Goal: Information Seeking & Learning: Learn about a topic

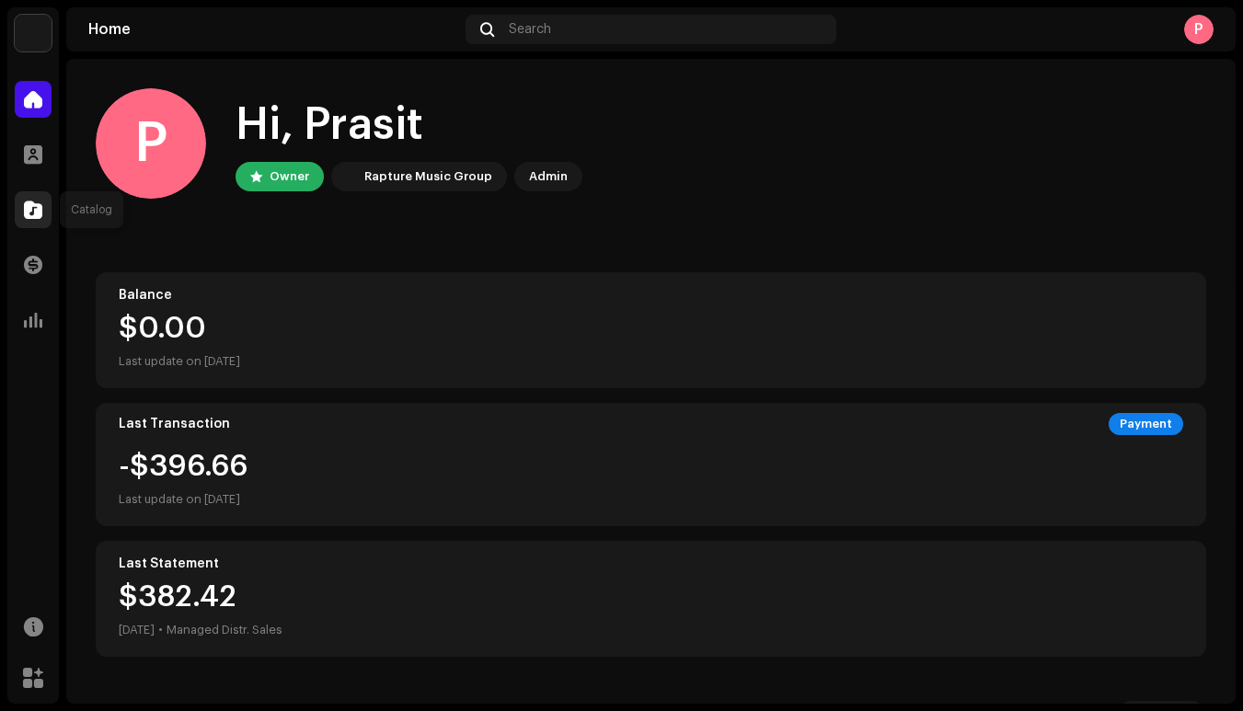
click at [30, 211] on span at bounding box center [33, 209] width 18 height 15
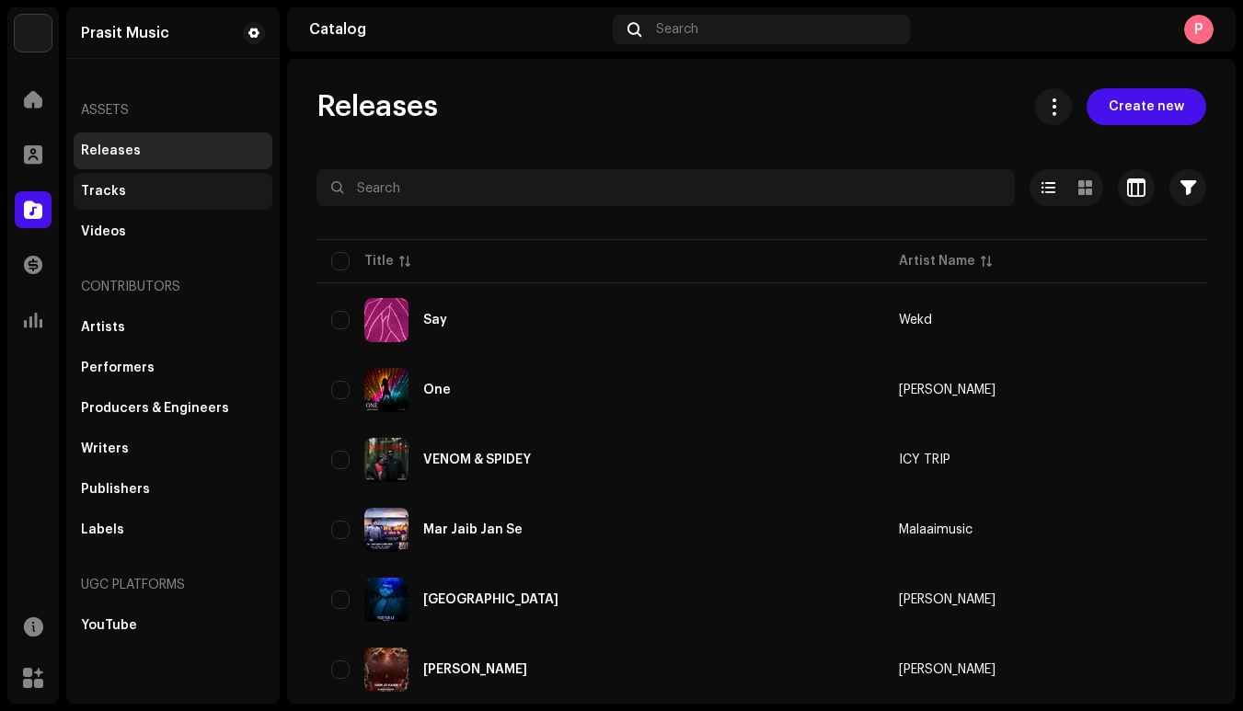
click at [172, 192] on div "Tracks" at bounding box center [173, 191] width 184 height 15
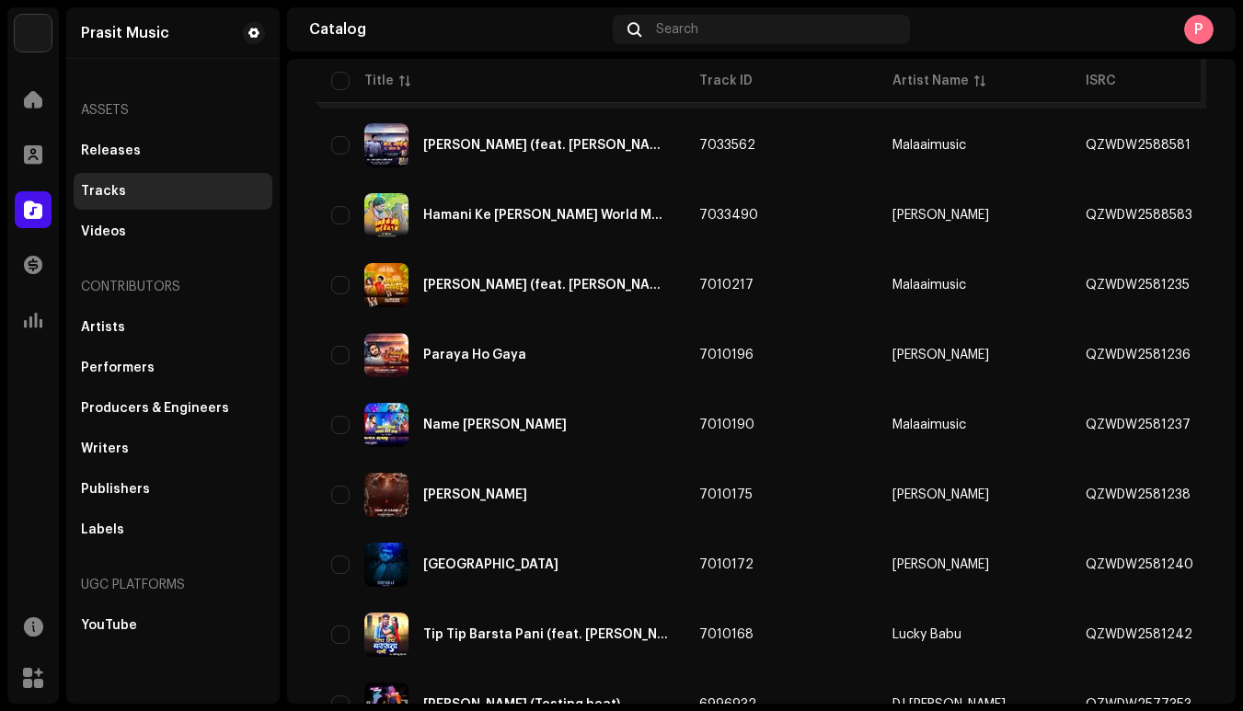
scroll to position [704, 0]
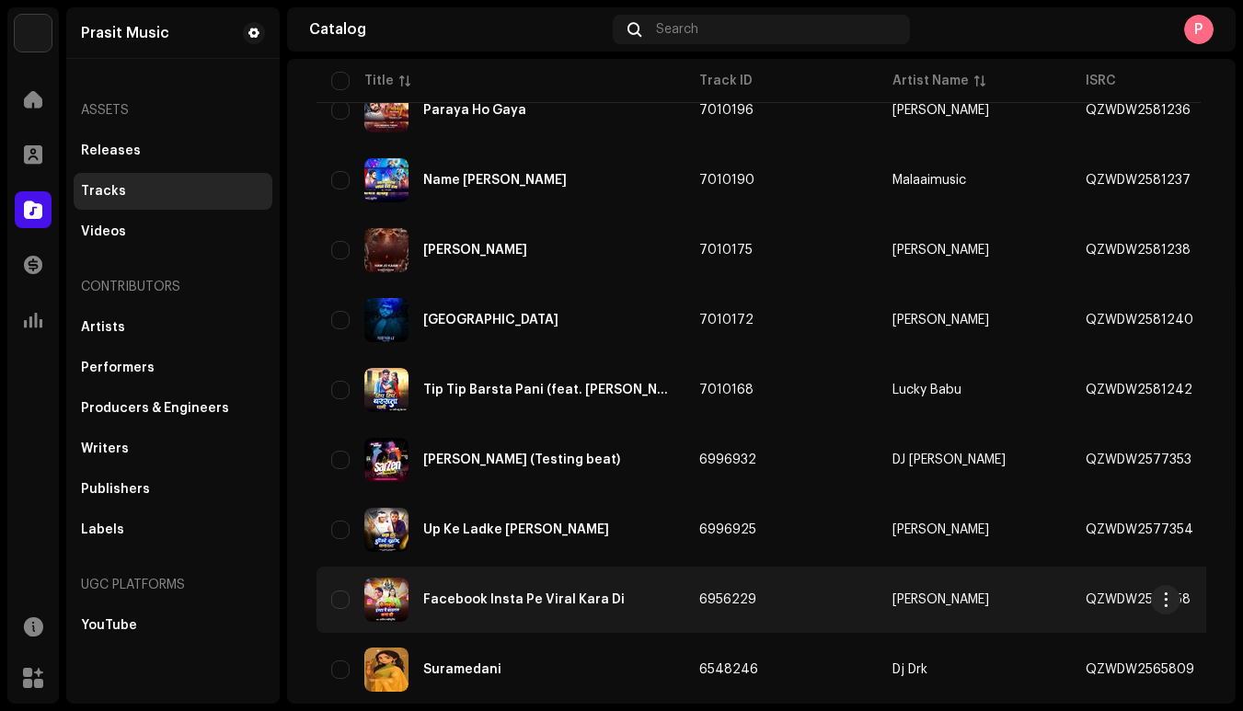
click at [547, 582] on div "Facebook Insta Pe Viral Kara Di" at bounding box center [500, 600] width 338 height 44
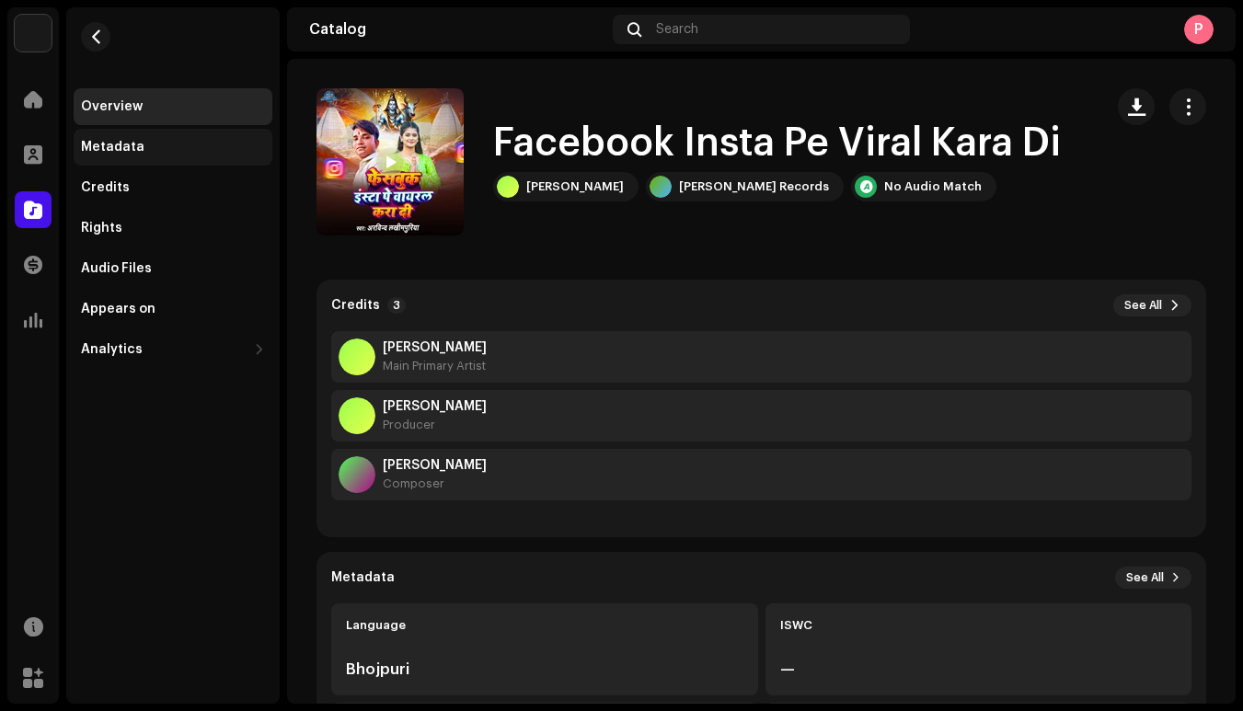
click at [157, 155] on div "Metadata" at bounding box center [173, 147] width 199 height 37
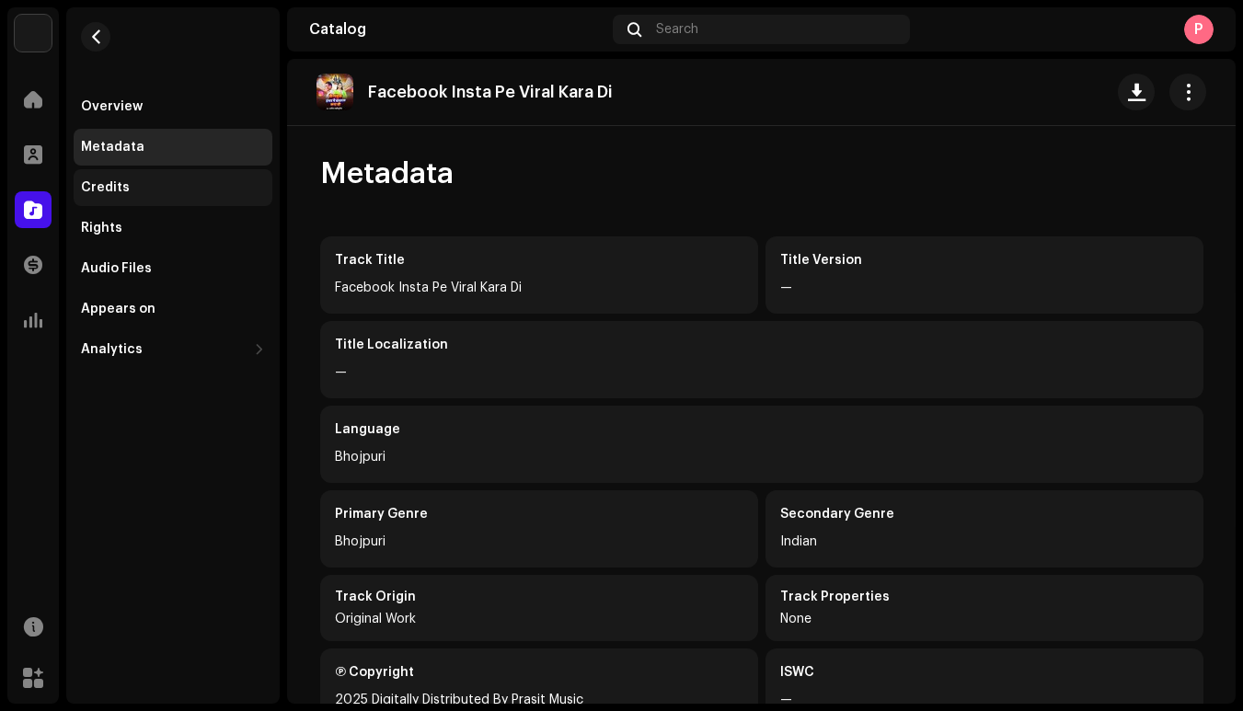
click at [153, 189] on div "Credits" at bounding box center [173, 187] width 184 height 15
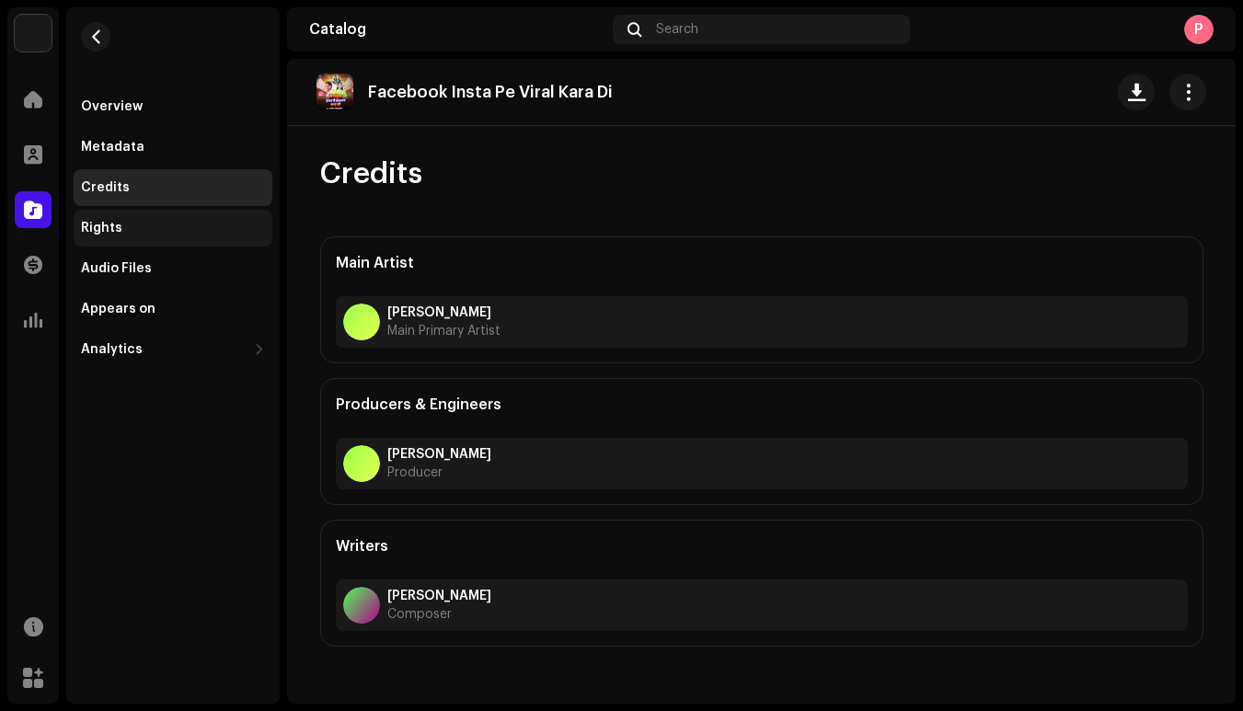
click at [157, 229] on div "Rights" at bounding box center [173, 228] width 184 height 15
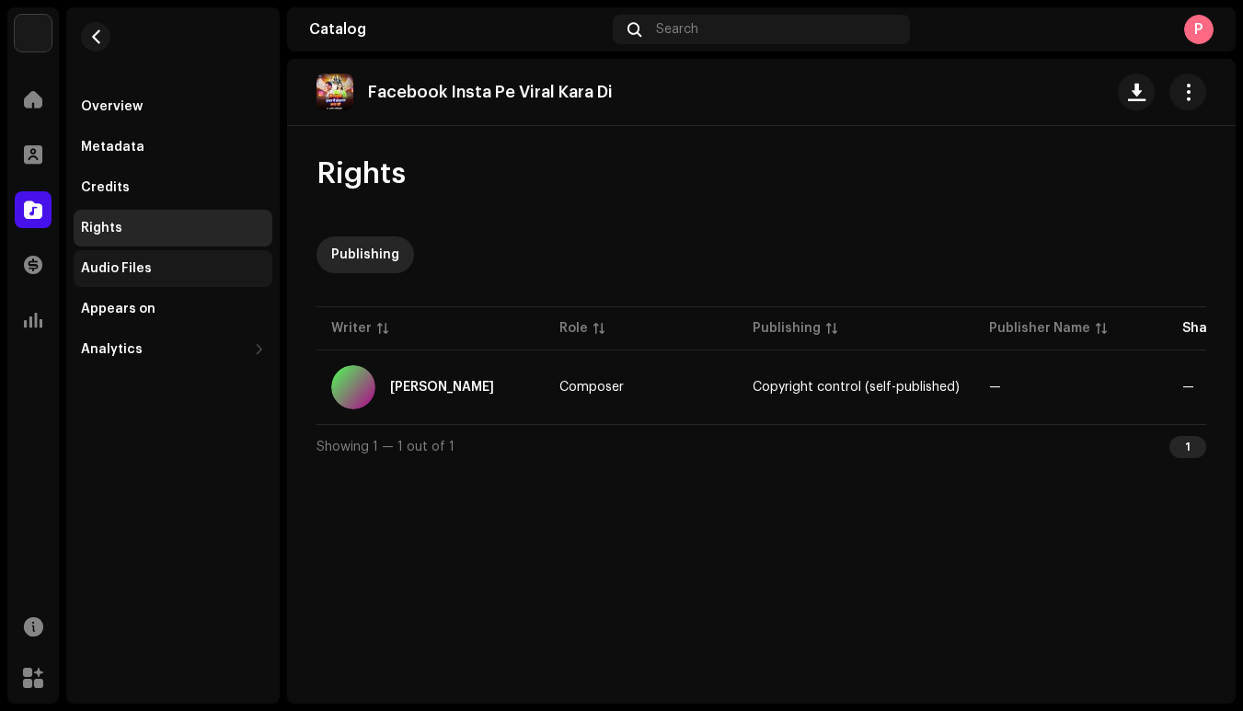
click at [178, 274] on div "Audio Files" at bounding box center [173, 268] width 184 height 15
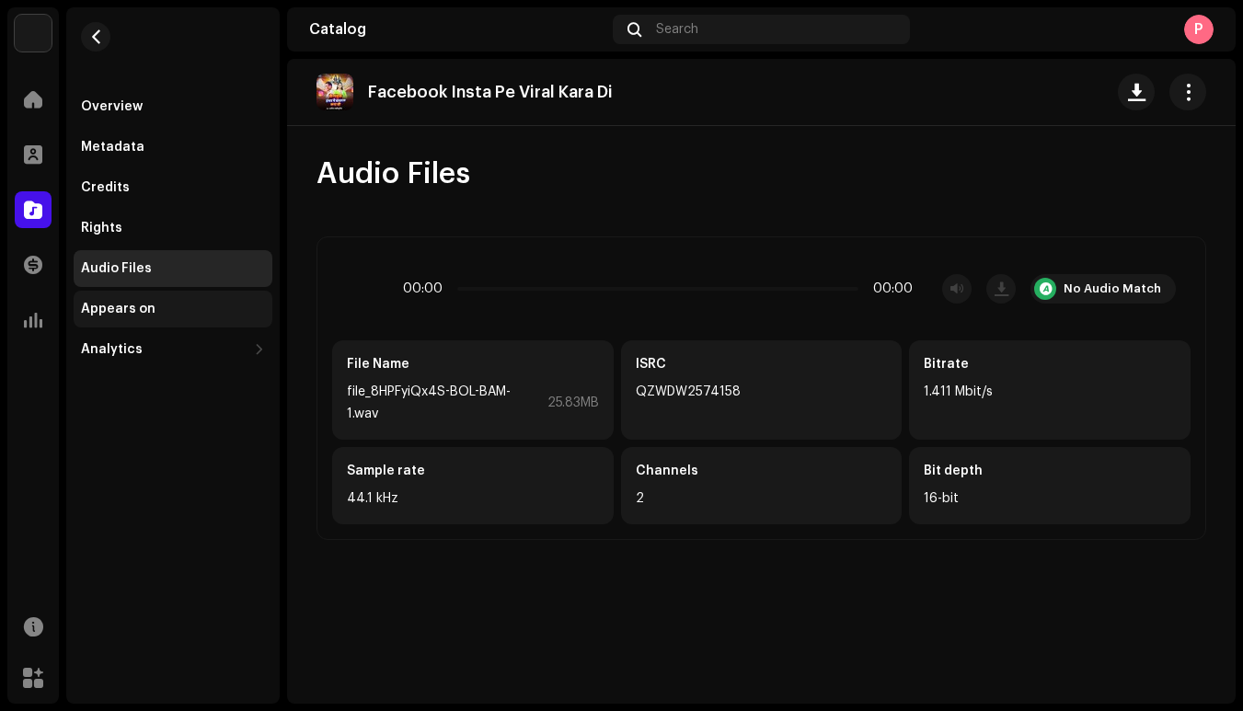
click at [190, 314] on div "Appears on" at bounding box center [173, 309] width 184 height 15
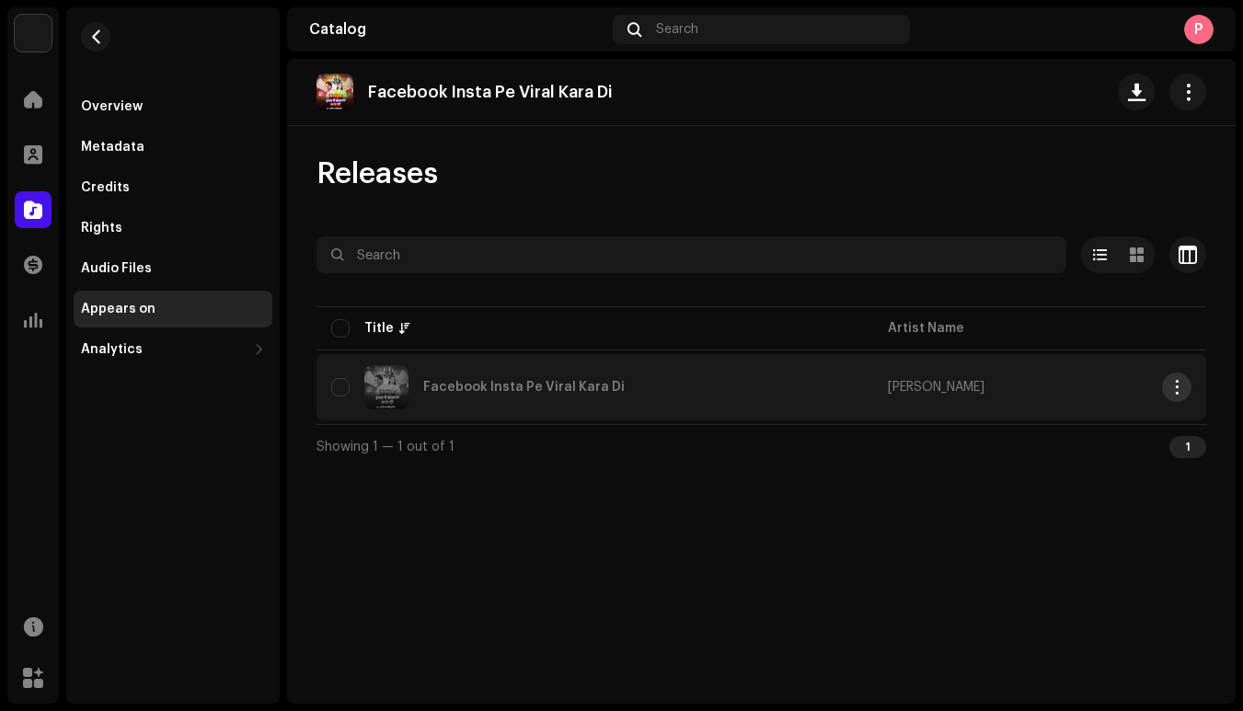
click at [1178, 391] on span "button" at bounding box center [1177, 387] width 14 height 15
click at [121, 331] on div "Analytics" at bounding box center [173, 349] width 199 height 37
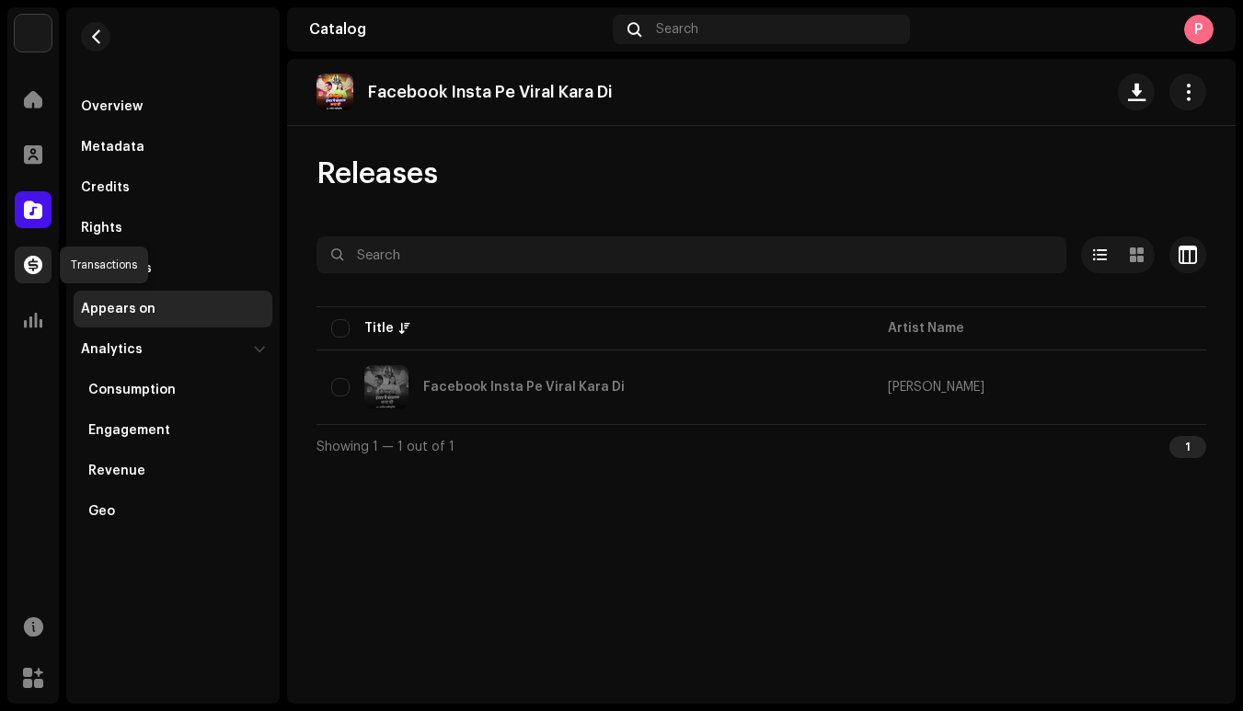
click at [30, 270] on span at bounding box center [33, 265] width 18 height 15
click at [39, 315] on span at bounding box center [33, 320] width 18 height 15
